Goal: Task Accomplishment & Management: Complete application form

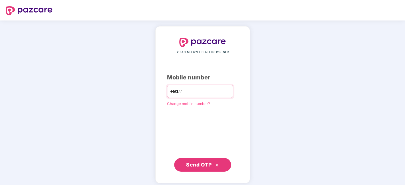
click at [196, 91] on input "number" at bounding box center [206, 91] width 47 height 9
type input "**********"
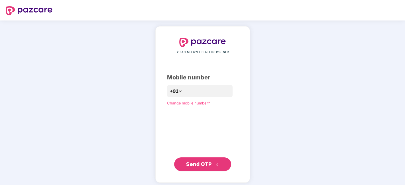
click at [190, 163] on span "Send OTP" at bounding box center [198, 164] width 25 height 6
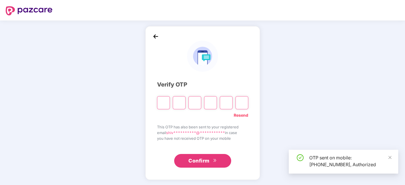
click at [114, 43] on div "**********" at bounding box center [202, 102] width 405 height 165
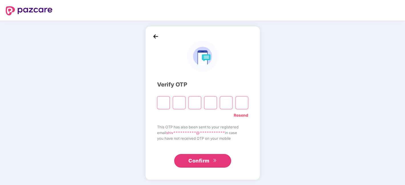
click at [161, 103] on input "Please enter verification code. Digit 1" at bounding box center [163, 102] width 13 height 13
type input "*"
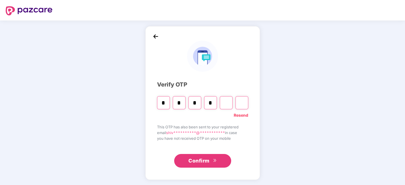
type input "*"
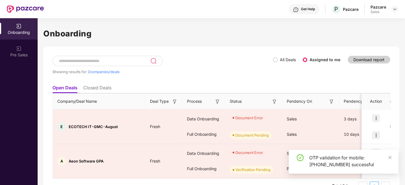
scroll to position [14, 0]
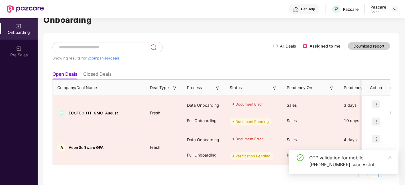
click at [388, 159] on icon "close" at bounding box center [389, 157] width 4 height 4
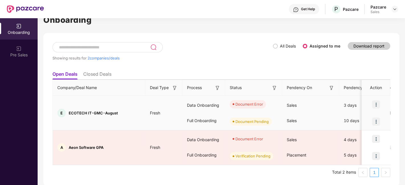
click at [377, 107] on img at bounding box center [376, 105] width 8 height 8
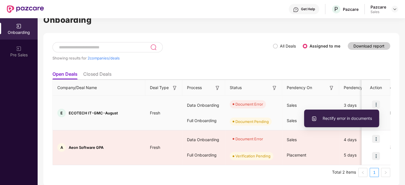
click at [328, 117] on span "Rectify error in documents" at bounding box center [341, 118] width 61 height 6
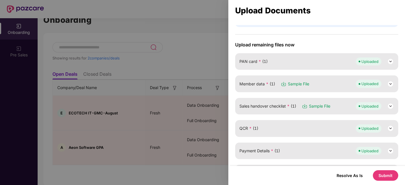
scroll to position [54, 0]
click at [390, 82] on img at bounding box center [390, 83] width 7 height 7
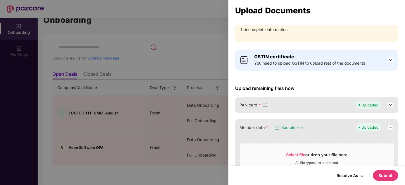
scroll to position [9, 0]
click at [388, 126] on img at bounding box center [390, 128] width 7 height 7
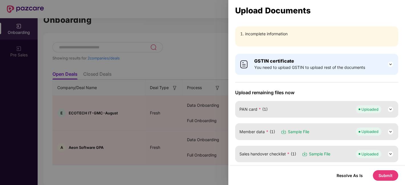
scroll to position [0, 0]
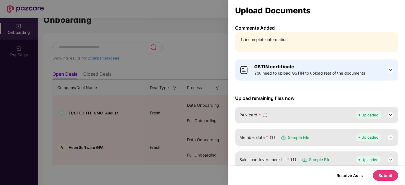
click at [391, 69] on img at bounding box center [390, 70] width 7 height 7
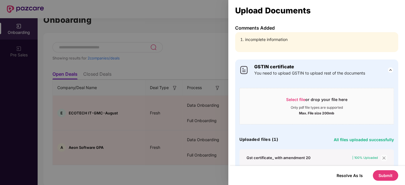
click at [389, 69] on img at bounding box center [390, 70] width 7 height 7
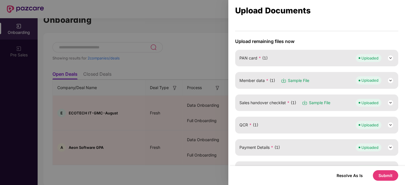
scroll to position [60, 0]
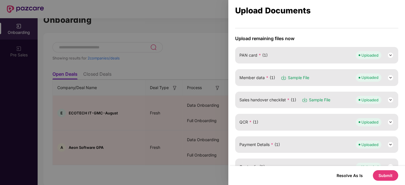
click at [387, 74] on img at bounding box center [390, 77] width 7 height 7
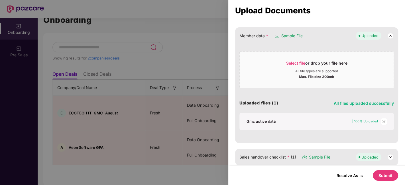
scroll to position [102, 0]
click at [258, 119] on div "Gmc active data" at bounding box center [260, 120] width 29 height 5
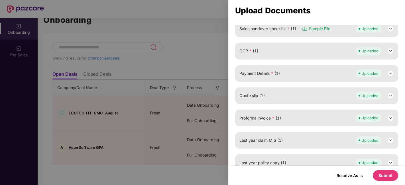
scroll to position [237, 0]
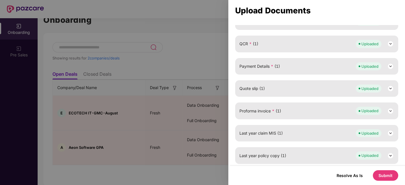
click at [161, 79] on div at bounding box center [202, 92] width 405 height 185
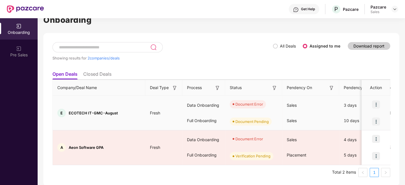
click at [375, 119] on img at bounding box center [376, 122] width 8 height 8
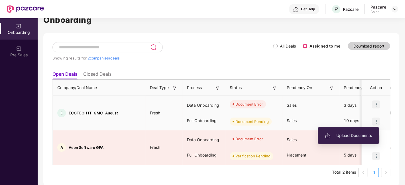
click at [338, 135] on span "Upload Documents" at bounding box center [348, 135] width 47 height 6
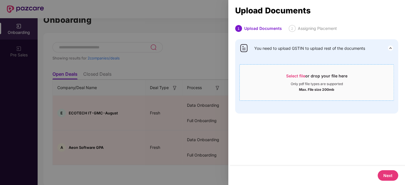
click at [296, 70] on span "Select file or drop your file here Only pdf file types are supported Max. File …" at bounding box center [316, 82] width 154 height 27
click at [299, 72] on span "Select file or drop your file here Only pdf file types are supported Max. File …" at bounding box center [316, 82] width 154 height 27
click at [196, 37] on div at bounding box center [202, 92] width 405 height 185
click at [120, 69] on div at bounding box center [202, 92] width 405 height 185
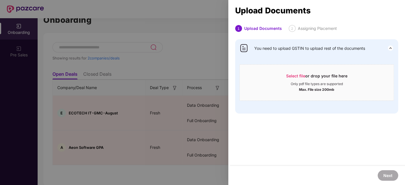
click at [135, 90] on div at bounding box center [202, 92] width 405 height 185
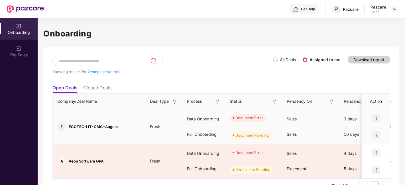
scroll to position [14, 0]
